Goal: Information Seeking & Learning: Learn about a topic

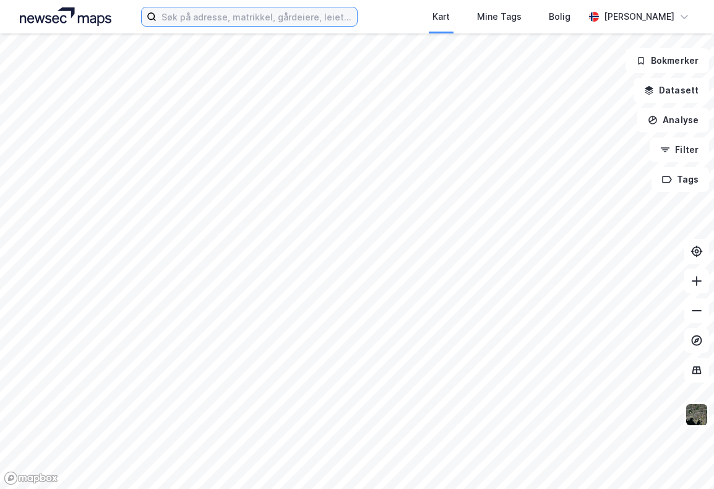
click at [231, 11] on input at bounding box center [257, 16] width 200 height 19
paste input "978693431"
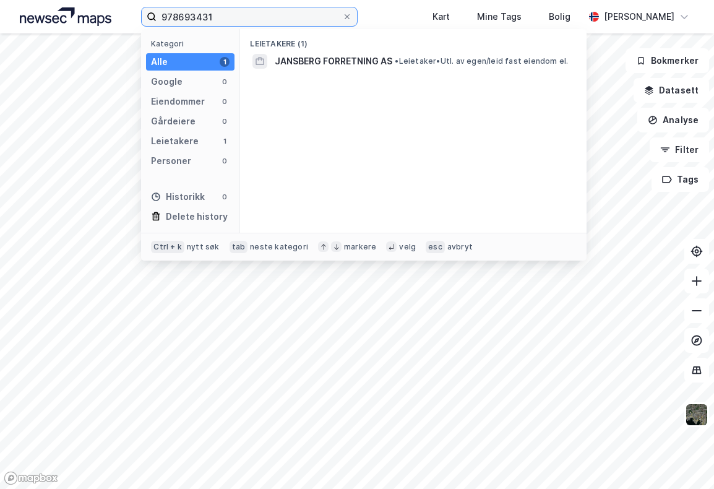
type input "978693431"
click at [317, 64] on span "JANSBERG FORRETNING AS" at bounding box center [334, 61] width 118 height 15
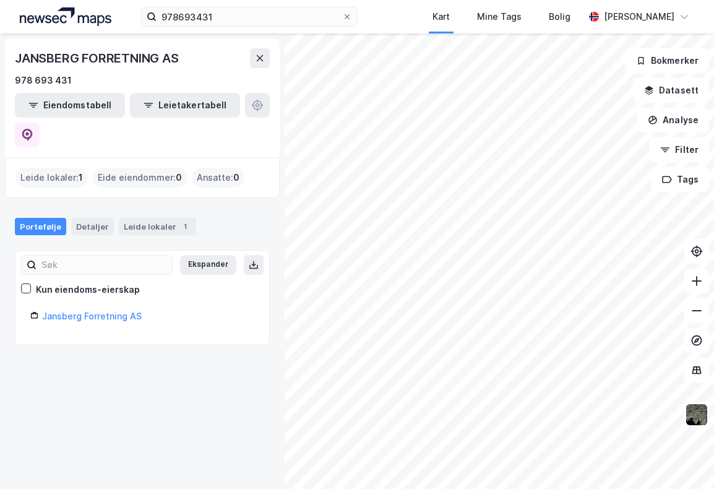
click at [84, 309] on div "Jansberg Forretning AS" at bounding box center [148, 316] width 212 height 15
click at [85, 311] on link "Jansberg Forretning AS" at bounding box center [92, 316] width 100 height 11
click at [108, 311] on link "Jansberg Forretning AS" at bounding box center [92, 316] width 100 height 11
click at [125, 311] on link "Jansberg Forretning AS" at bounding box center [92, 316] width 100 height 11
click at [67, 168] on div "Leide lokaler : 1" at bounding box center [51, 178] width 72 height 20
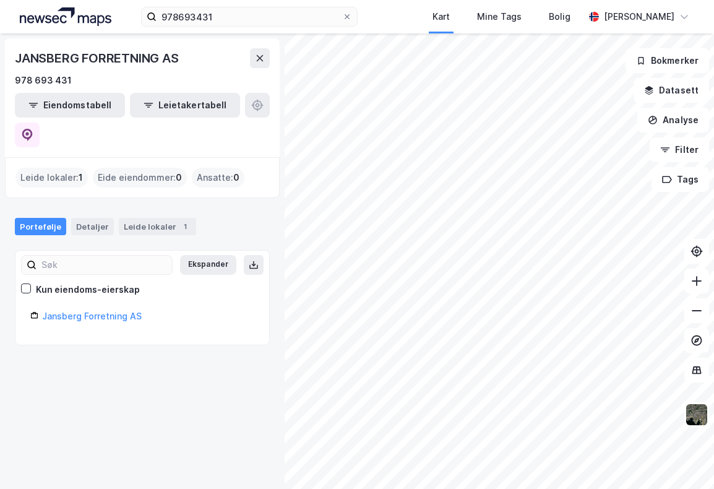
click at [151, 218] on div "Leide lokaler 1" at bounding box center [157, 226] width 77 height 17
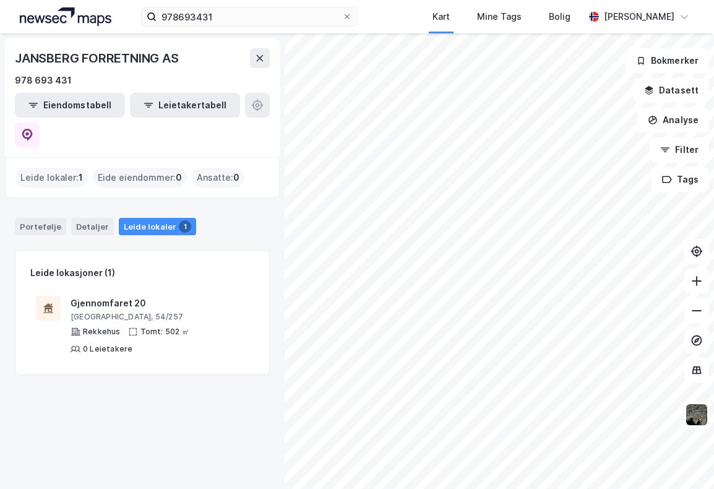
click at [116, 312] on div "[GEOGRAPHIC_DATA], 54/257" at bounding box center [160, 317] width 178 height 10
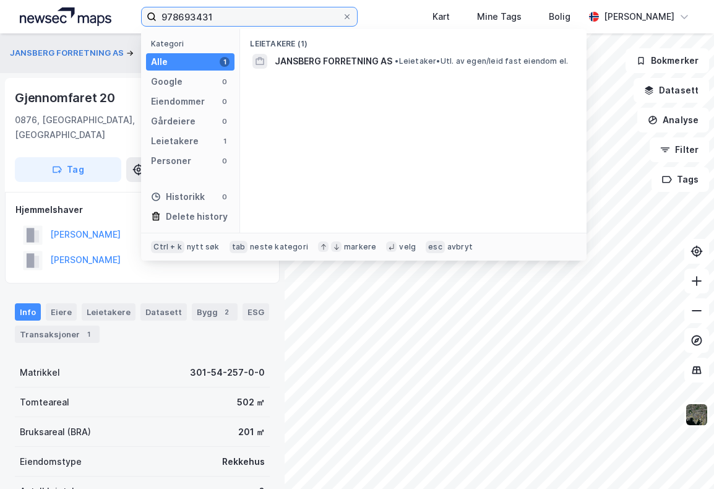
drag, startPoint x: 295, startPoint y: 21, endPoint x: 197, endPoint y: 22, distance: 97.8
click at [197, 22] on input "978693431" at bounding box center [250, 16] width 186 height 19
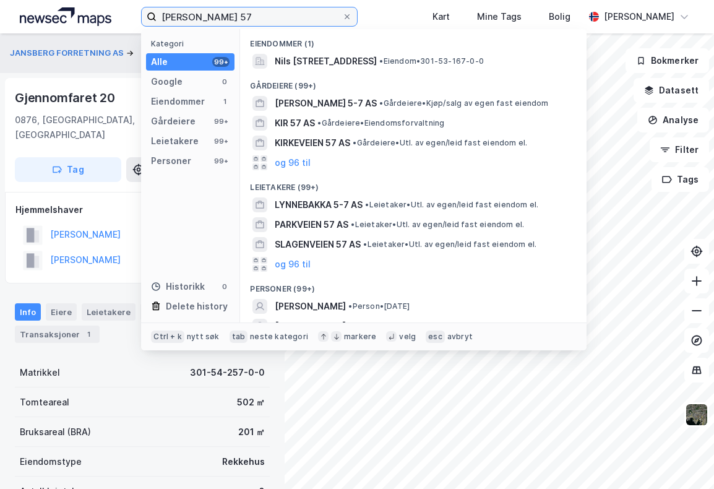
type input "[PERSON_NAME] 57"
click at [374, 67] on span "Nils [STREET_ADDRESS]" at bounding box center [326, 61] width 102 height 15
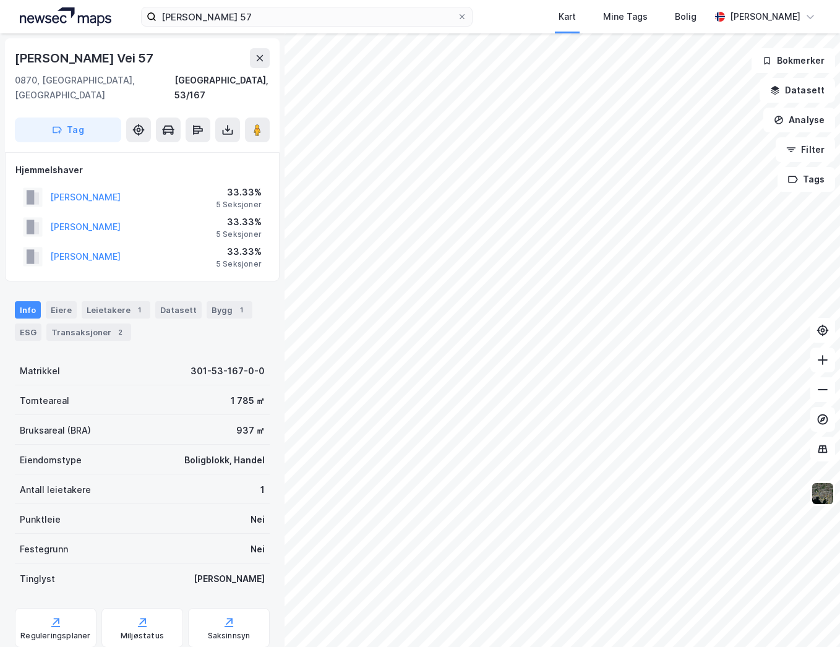
click at [76, 488] on div "Reguleringsplaner" at bounding box center [56, 628] width 82 height 40
click at [139, 488] on icon at bounding box center [142, 622] width 12 height 12
click at [210, 488] on div "Saksinnsyn" at bounding box center [229, 636] width 43 height 10
click at [225, 122] on button at bounding box center [227, 130] width 25 height 25
click at [202, 150] on div "Last ned grunnbok" at bounding box center [167, 155] width 72 height 10
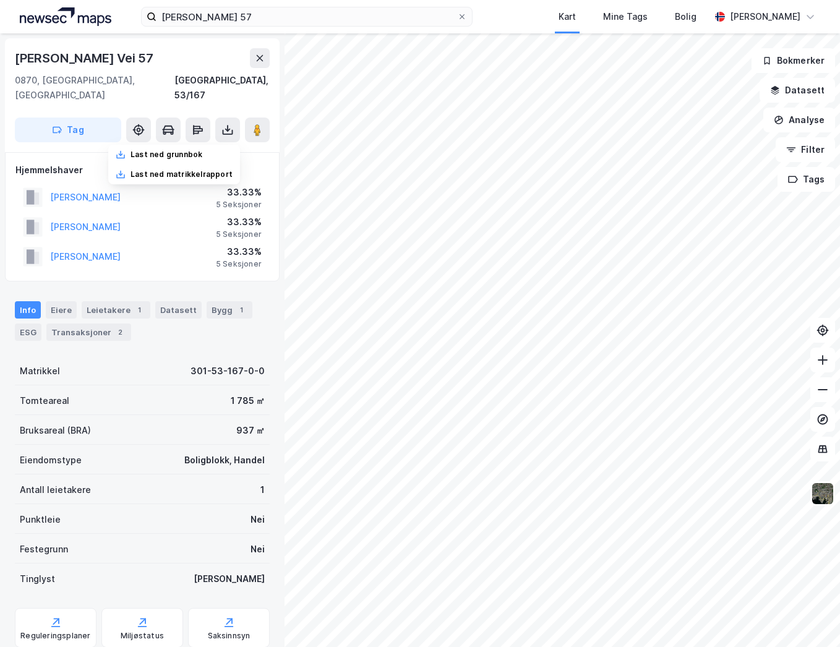
drag, startPoint x: 197, startPoint y: 159, endPoint x: 218, endPoint y: 158, distance: 21.0
click at [197, 170] on div "Last ned matrikkelrapport" at bounding box center [182, 175] width 102 height 10
click at [137, 125] on icon at bounding box center [139, 130] width 10 height 10
click at [160, 118] on button at bounding box center [168, 130] width 25 height 25
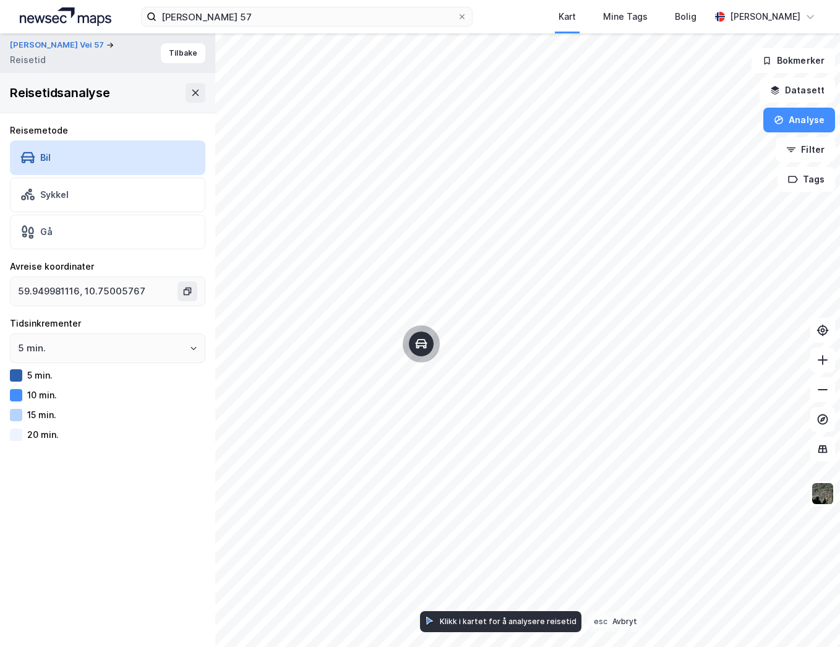
click at [191, 92] on icon at bounding box center [196, 93] width 10 height 10
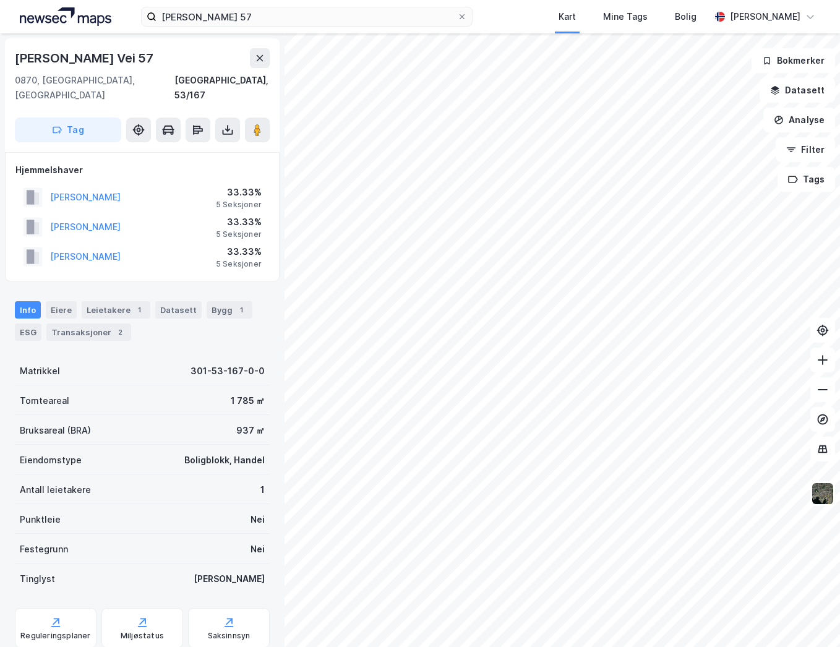
click at [200, 124] on icon at bounding box center [198, 130] width 12 height 12
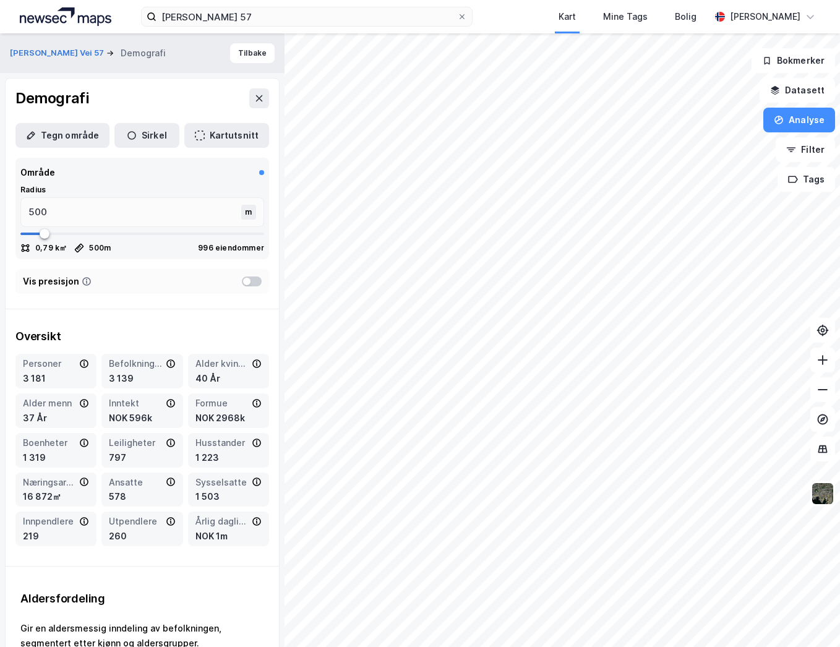
click at [246, 87] on div "Demografi" at bounding box center [143, 99] width 274 height 40
click at [254, 94] on icon at bounding box center [259, 98] width 10 height 10
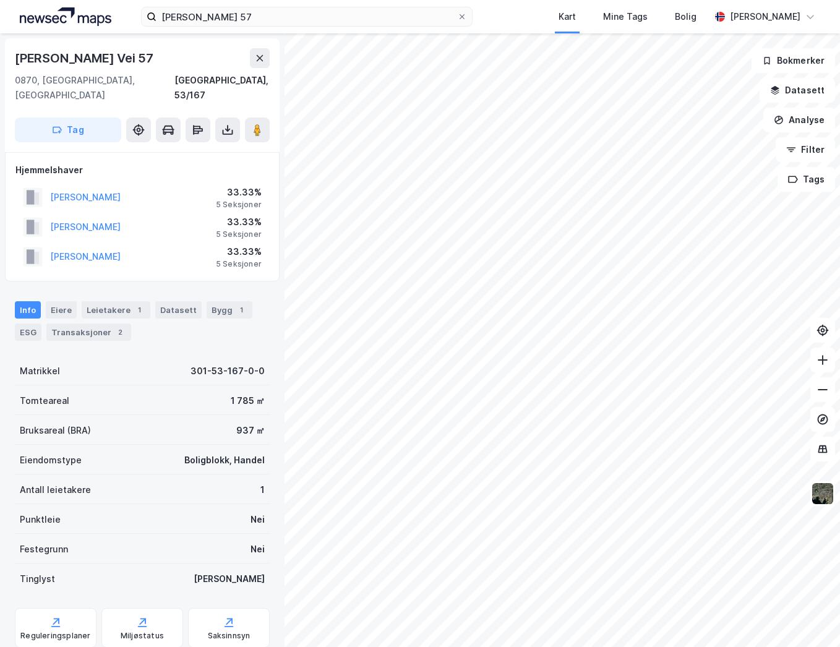
click at [105, 301] on div "Leietakere 1" at bounding box center [116, 309] width 69 height 17
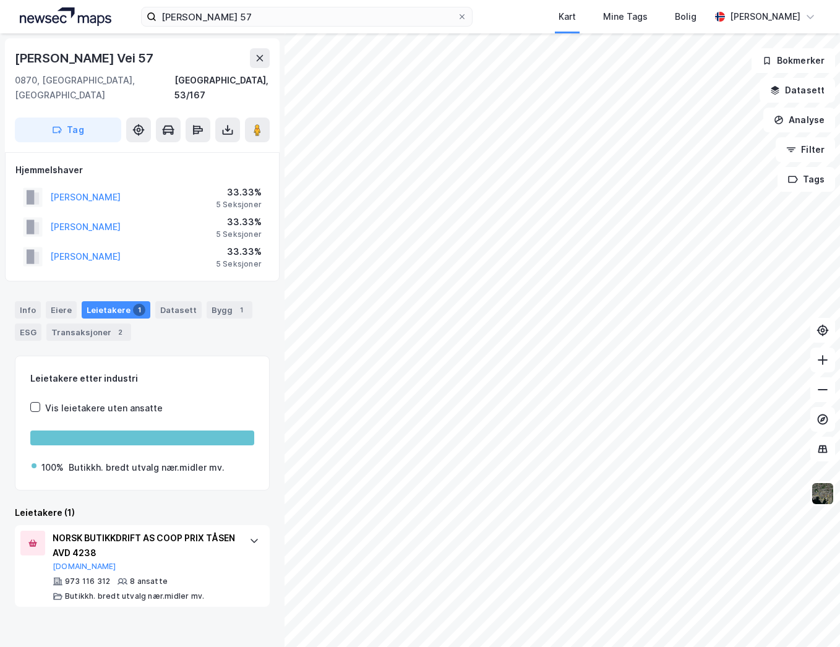
click at [207, 301] on div "Bygg 1" at bounding box center [230, 309] width 46 height 17
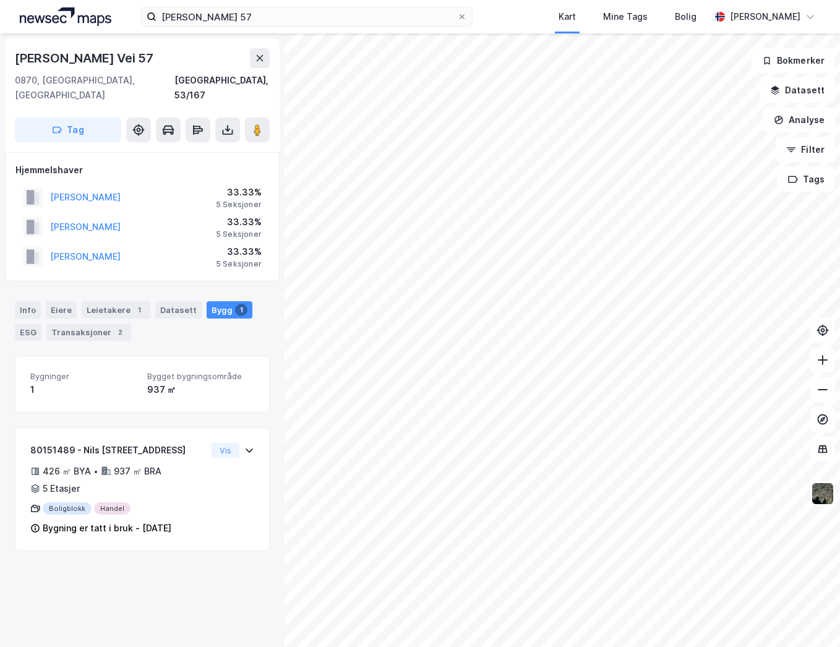
click at [144, 301] on div "Leietakere 1" at bounding box center [116, 309] width 69 height 17
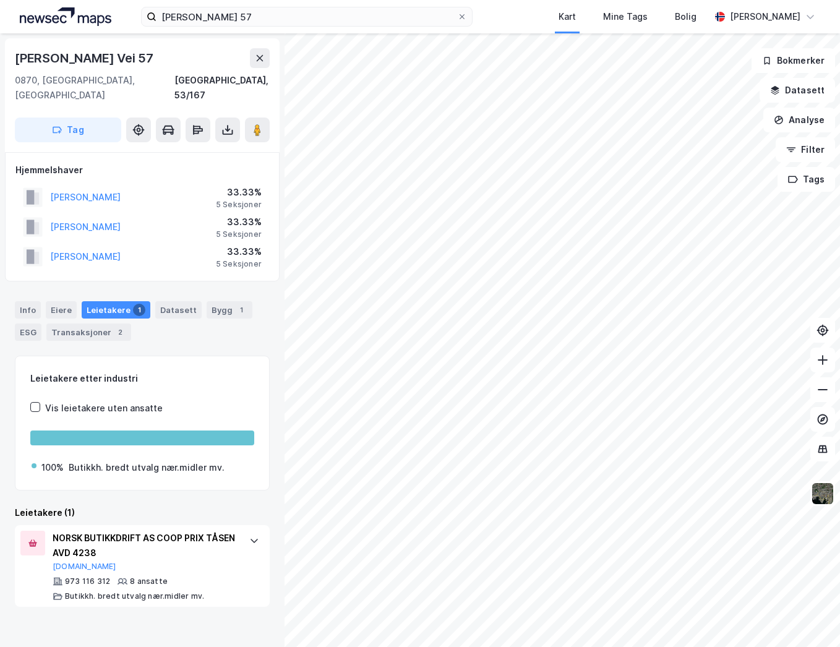
click at [217, 301] on div "Bygg 1" at bounding box center [230, 309] width 46 height 17
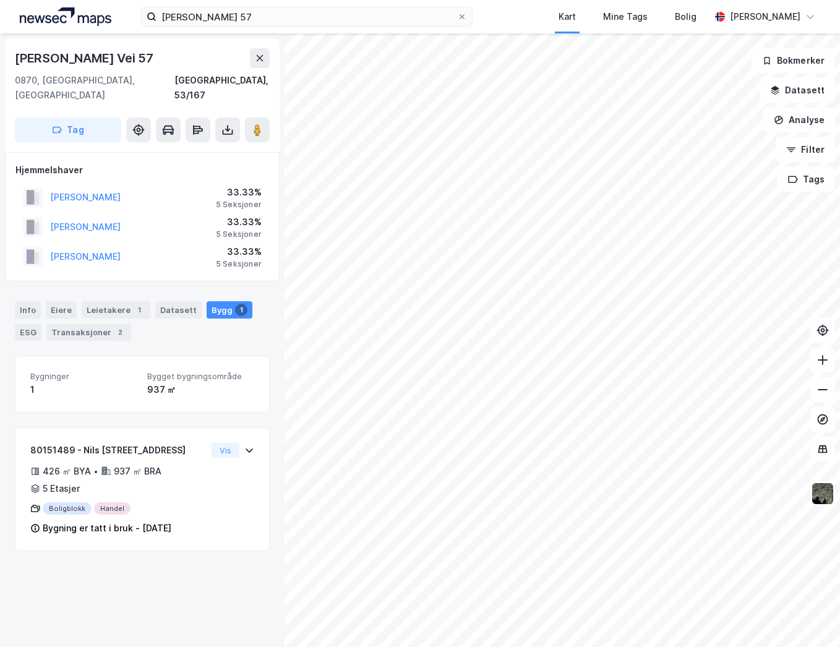
click at [98, 324] on div "Transaksjoner 2" at bounding box center [88, 332] width 85 height 17
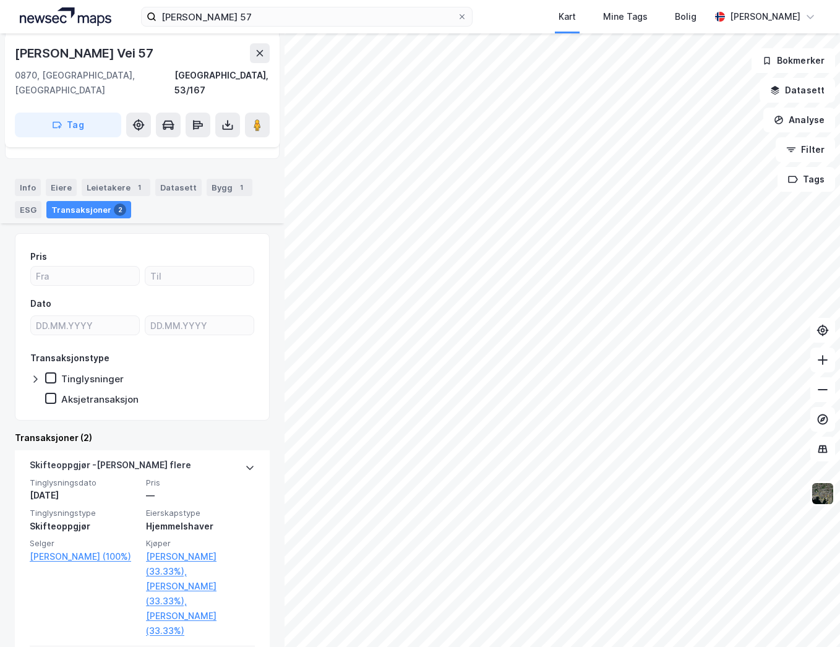
scroll to position [257, 0]
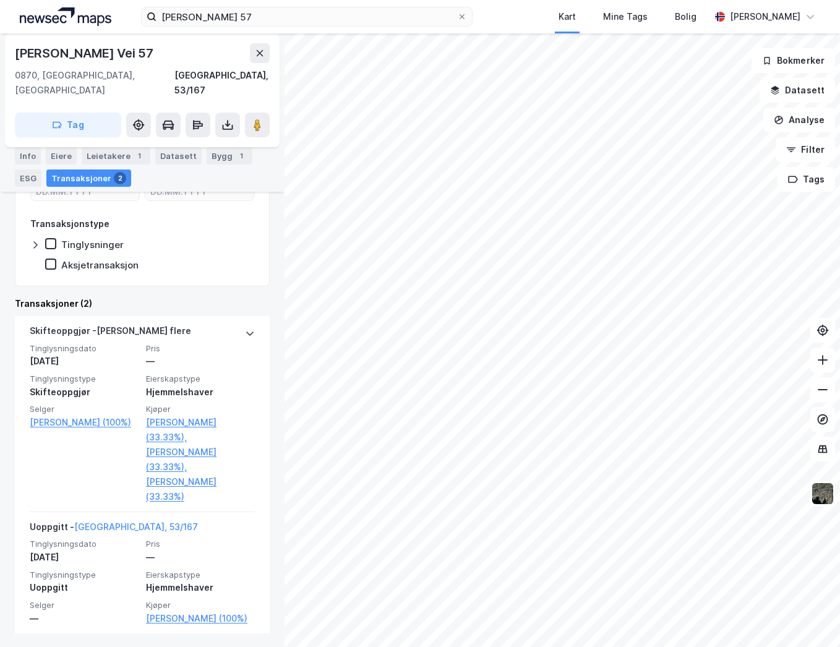
click at [111, 153] on div "Leietakere 1" at bounding box center [116, 155] width 69 height 17
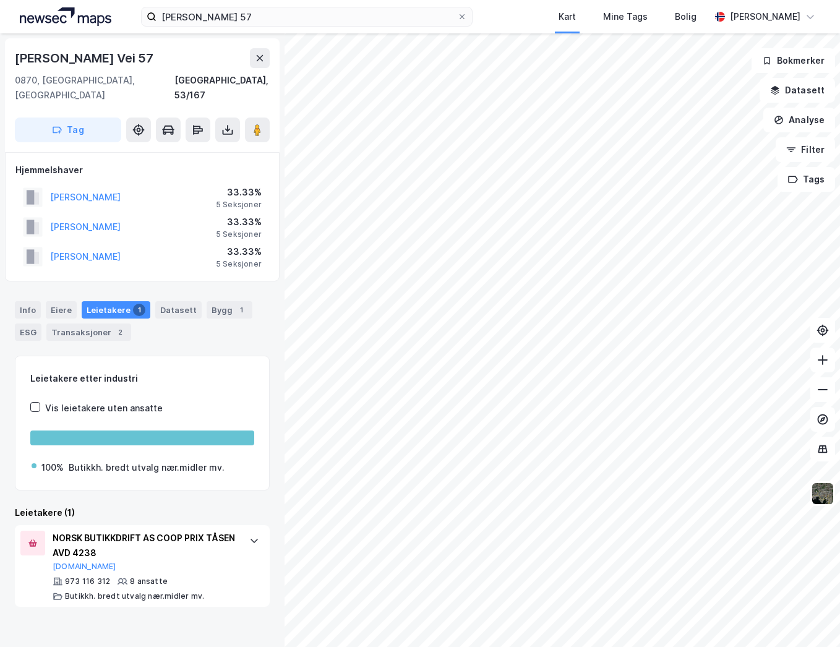
click at [35, 301] on div "Info" at bounding box center [28, 309] width 26 height 17
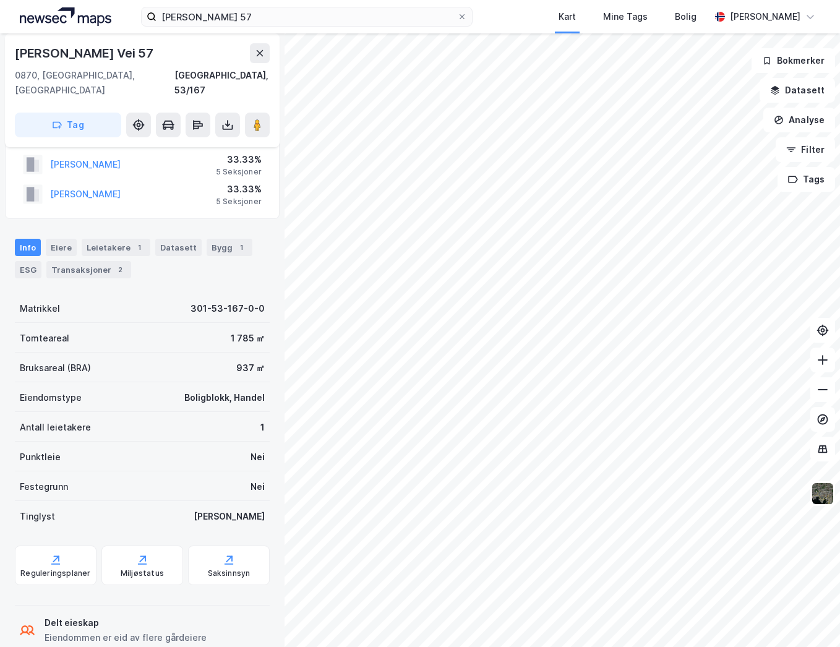
scroll to position [125, 0]
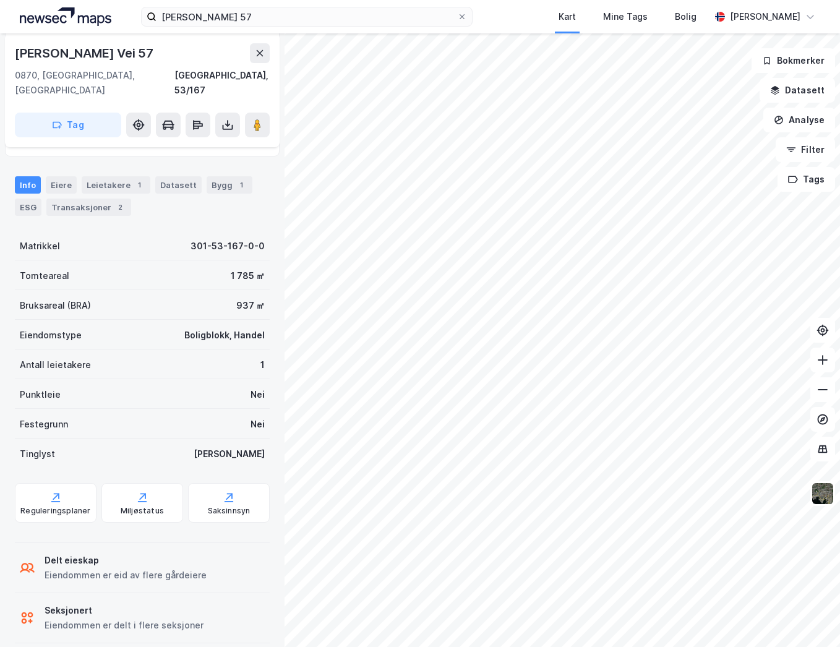
click at [223, 488] on icon at bounding box center [229, 497] width 12 height 12
click at [74, 488] on div "Eiendommen er delt i flere seksjoner" at bounding box center [124, 625] width 159 height 15
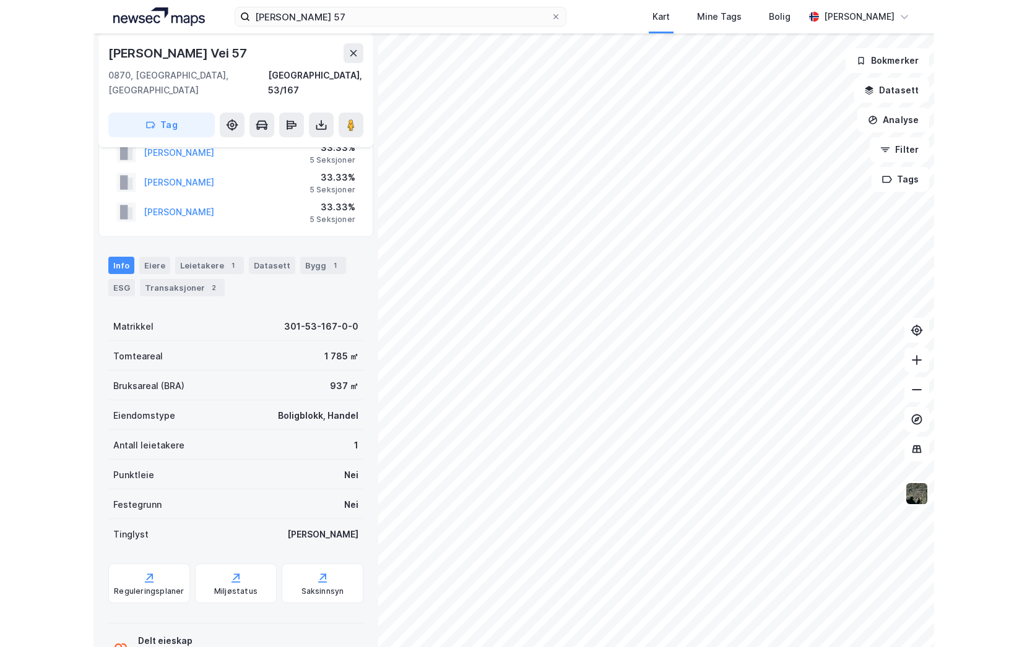
scroll to position [0, 0]
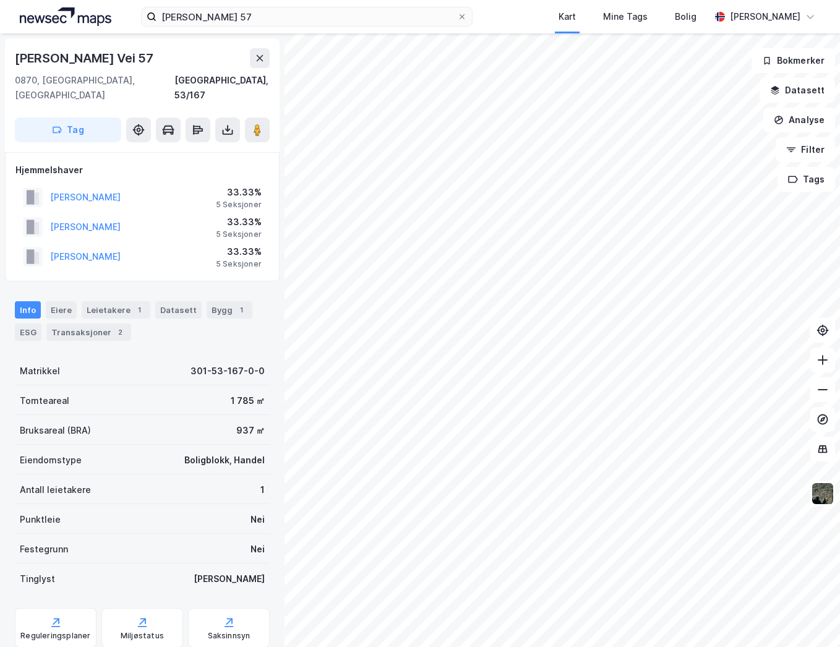
click at [259, 124] on image at bounding box center [257, 130] width 7 height 12
click at [223, 488] on div "Saksinnsyn" at bounding box center [229, 636] width 43 height 10
drag, startPoint x: 63, startPoint y: 616, endPoint x: 38, endPoint y: 607, distance: 26.2
click at [38, 488] on div "Reguleringsplaner" at bounding box center [56, 628] width 82 height 40
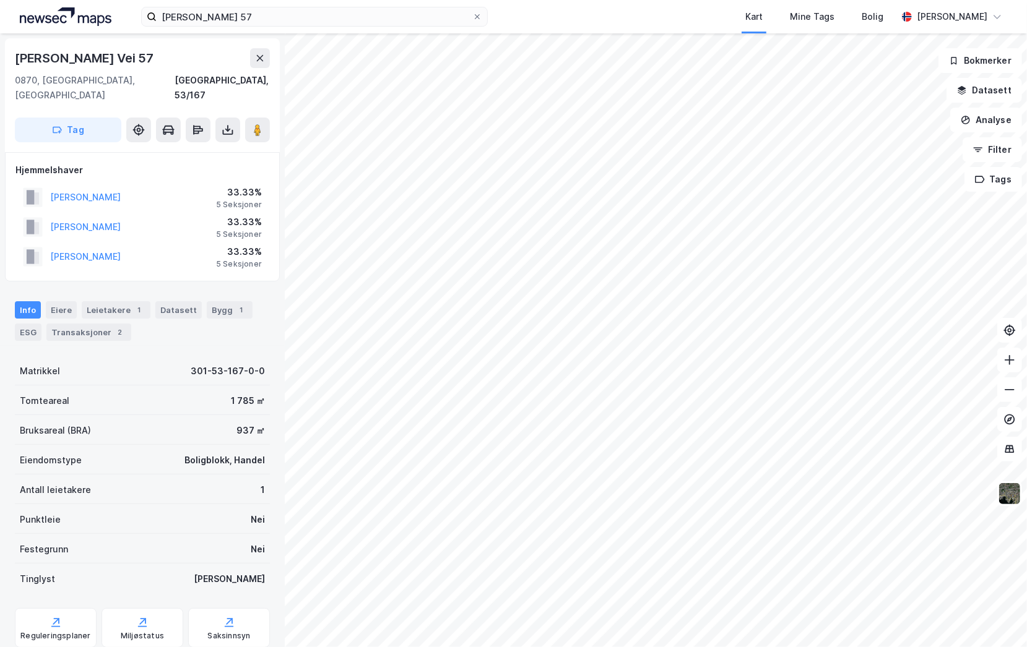
click at [69, 488] on div "Reguleringsplaner" at bounding box center [56, 628] width 82 height 40
